Goal: Transaction & Acquisition: Purchase product/service

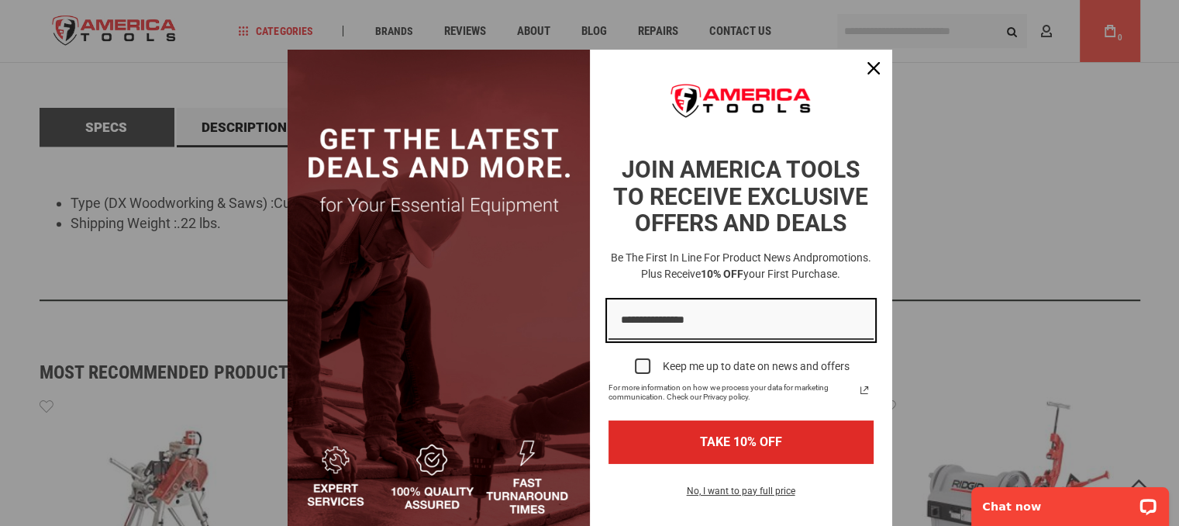
click at [664, 323] on input "Email field" at bounding box center [741, 321] width 265 height 40
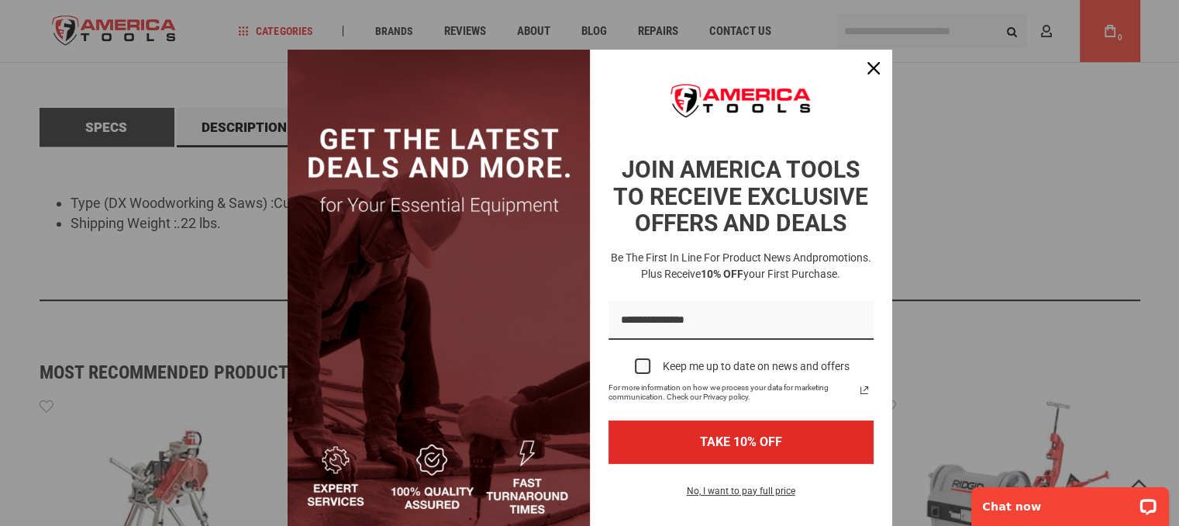
click at [121, 243] on div "Marketing offer form" at bounding box center [589, 263] width 1179 height 526
click at [868, 69] on icon "close icon" at bounding box center [874, 68] width 12 height 12
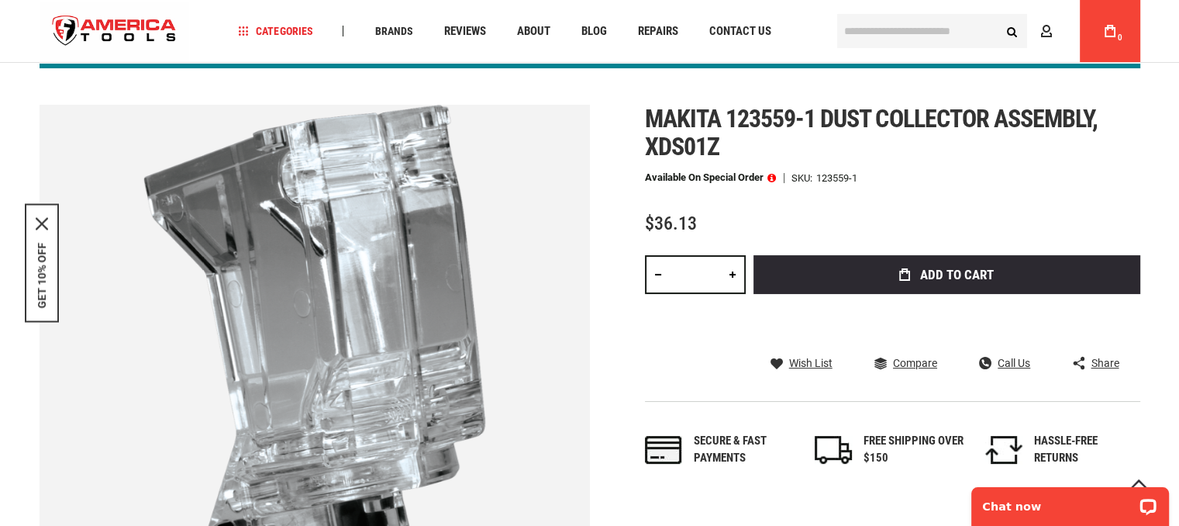
scroll to position [164, 0]
